Goal: Task Accomplishment & Management: Manage account settings

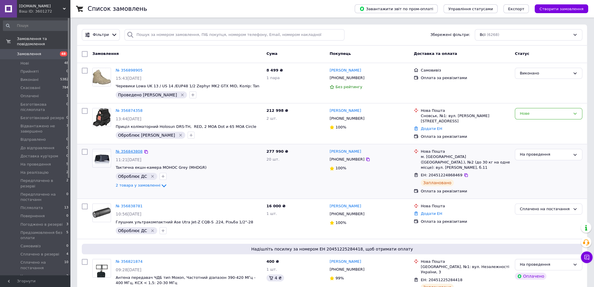
click at [128, 151] on link "№ 356843808" at bounding box center [129, 151] width 27 height 4
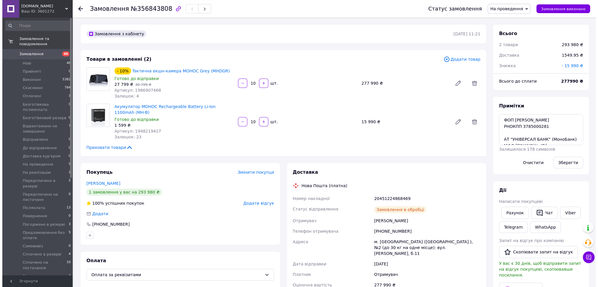
scroll to position [9, 0]
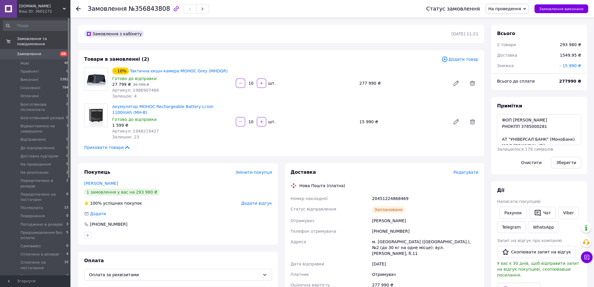
click at [36, 49] on link "Замовлення 48" at bounding box center [36, 54] width 72 height 10
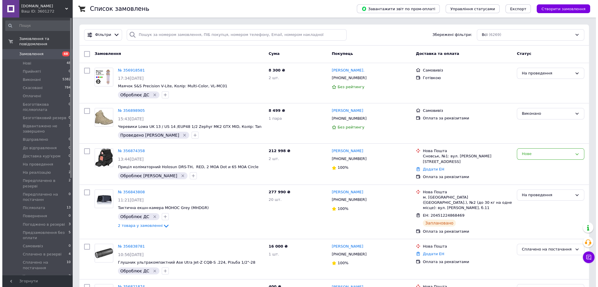
scroll to position [157, 0]
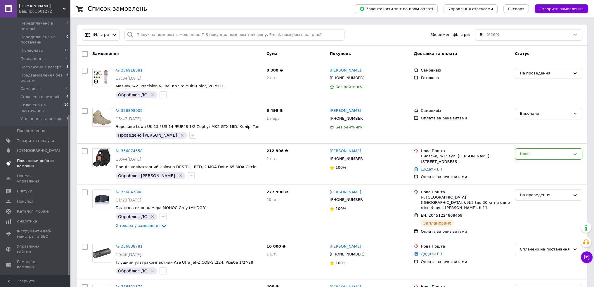
click at [30, 158] on span "Показники роботи компанії" at bounding box center [35, 163] width 37 height 11
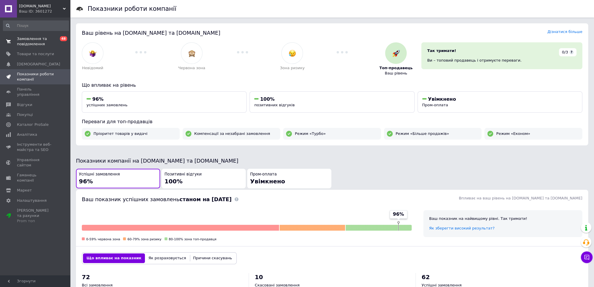
click at [33, 38] on span "Замовлення та повідомлення" at bounding box center [35, 41] width 37 height 11
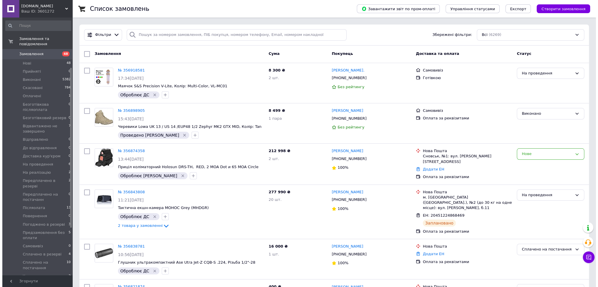
scroll to position [146, 0]
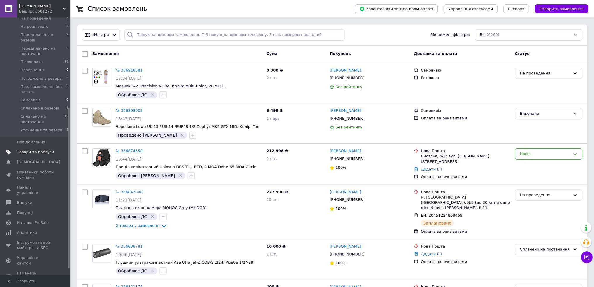
click at [30, 150] on span "Товари та послуги" at bounding box center [35, 152] width 37 height 5
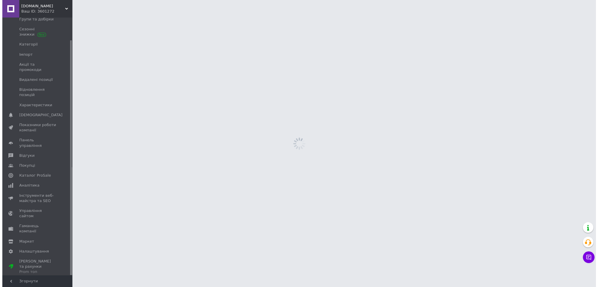
scroll to position [25, 0]
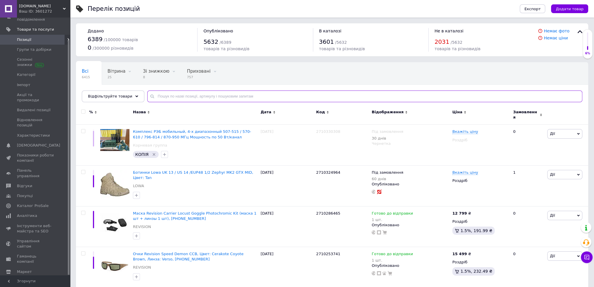
click at [171, 100] on input "text" at bounding box center [364, 97] width 435 height 12
paste input "Needle Decompression"
type input "Needle Decompression"
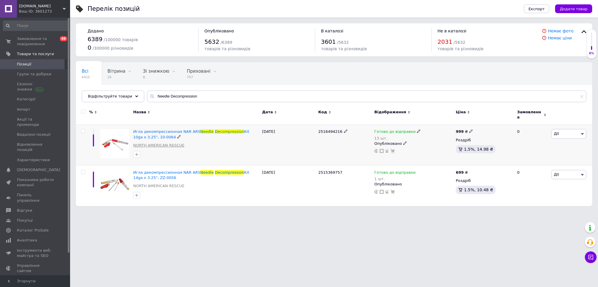
click at [152, 143] on link "NORTH AMERICAN RESCUE" at bounding box center [158, 145] width 51 height 5
